Goal: Transaction & Acquisition: Purchase product/service

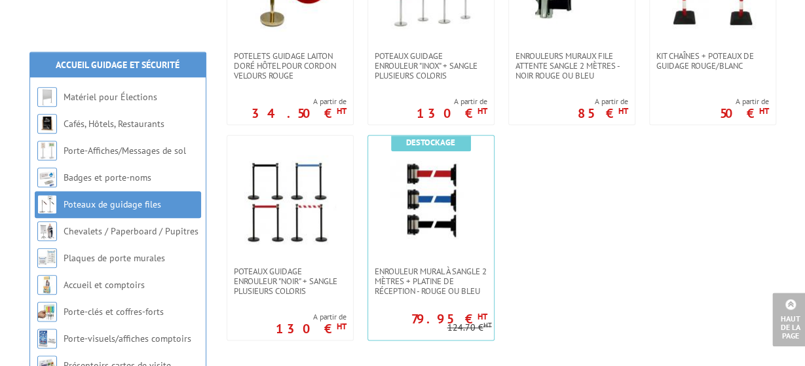
scroll to position [697, 0]
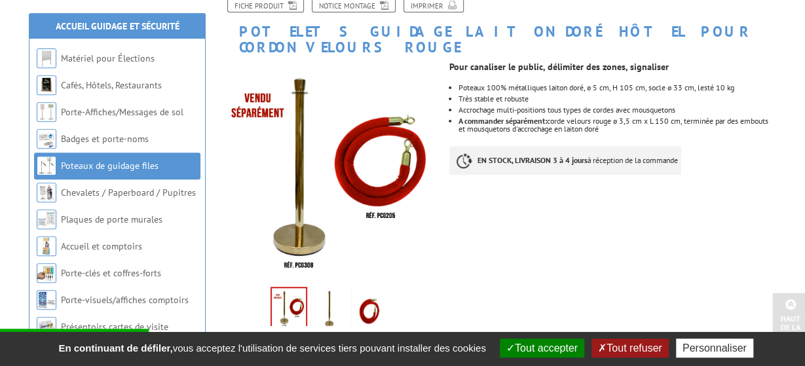
scroll to position [167, 0]
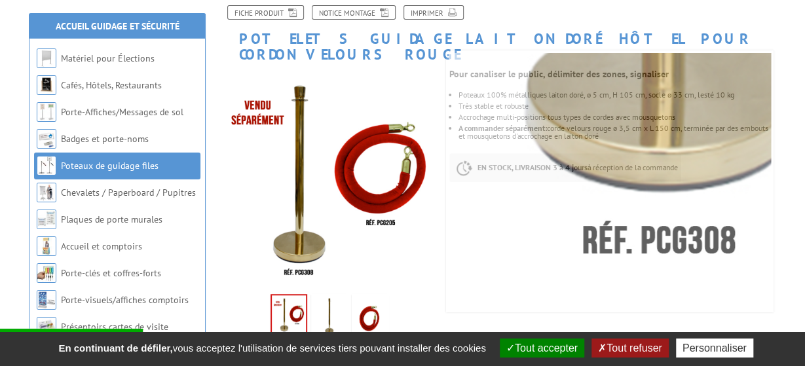
click at [291, 301] on img at bounding box center [289, 315] width 34 height 41
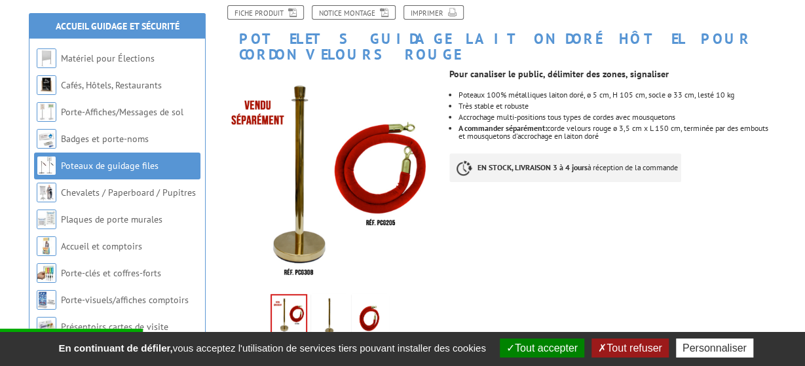
click at [340, 297] on img at bounding box center [329, 317] width 31 height 41
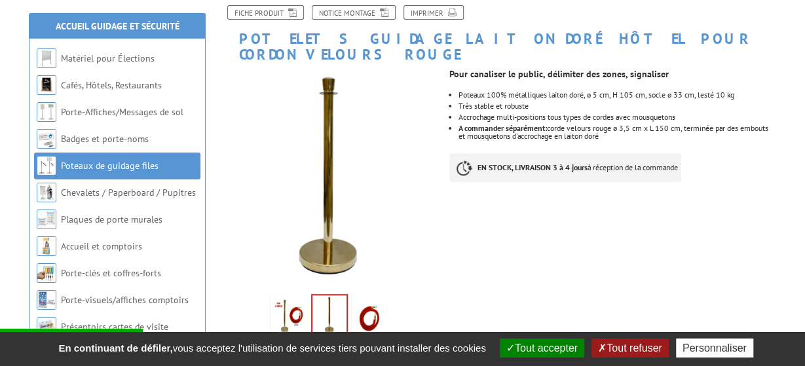
click at [298, 297] on img at bounding box center [288, 317] width 31 height 41
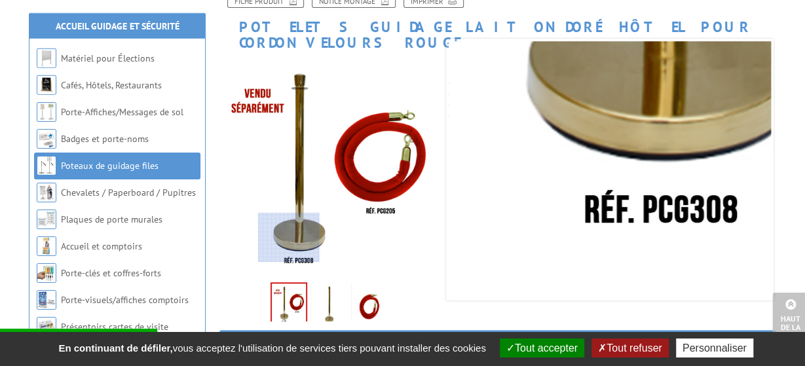
scroll to position [160, 0]
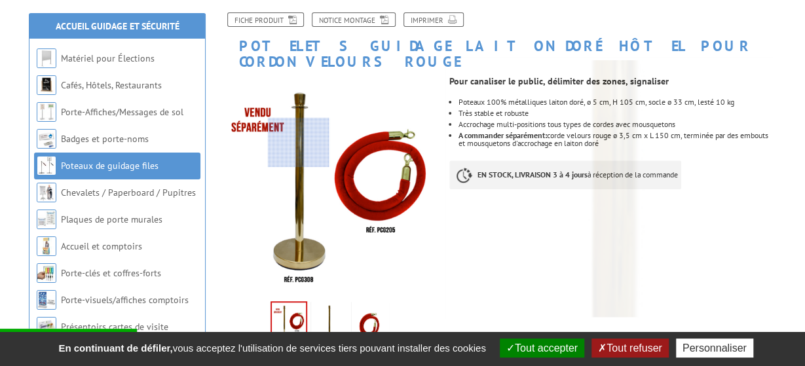
click at [299, 142] on div at bounding box center [299, 142] width 62 height 49
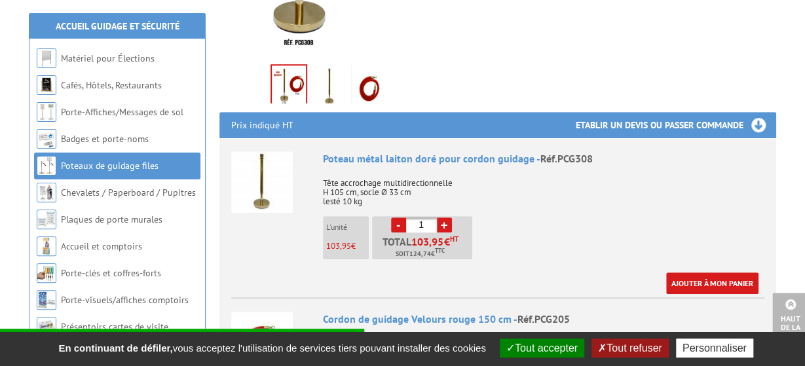
scroll to position [469, 0]
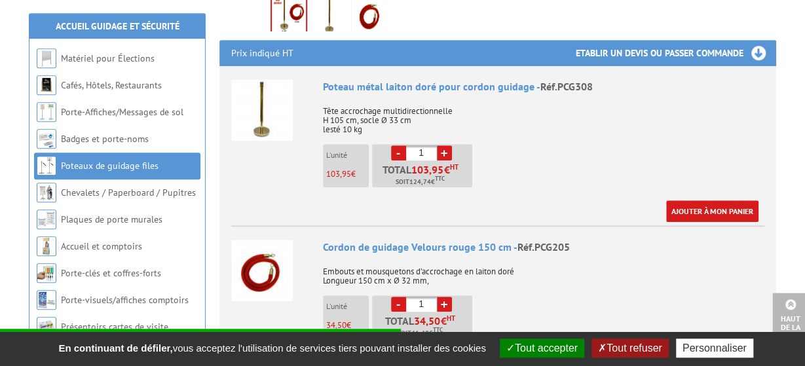
click at [440, 145] on link "+" at bounding box center [444, 152] width 15 height 15
type input "2"
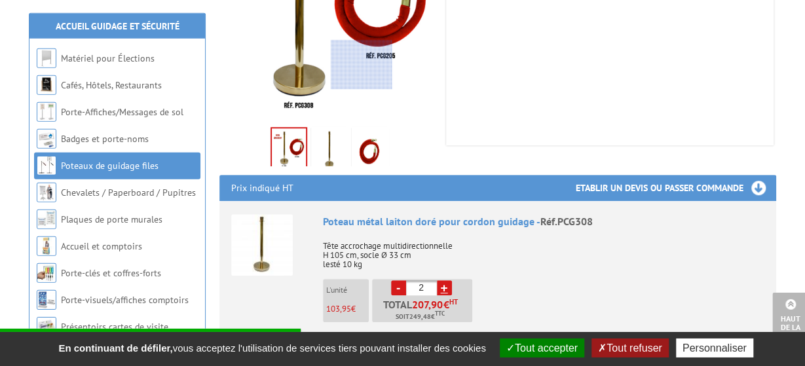
scroll to position [397, 0]
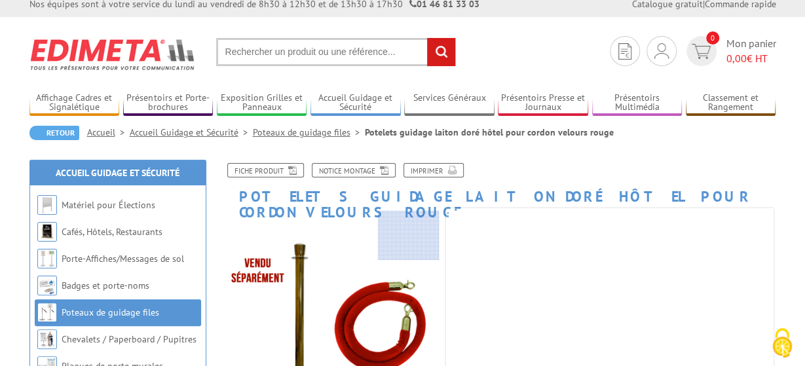
scroll to position [10, 0]
